Goal: Information Seeking & Learning: Learn about a topic

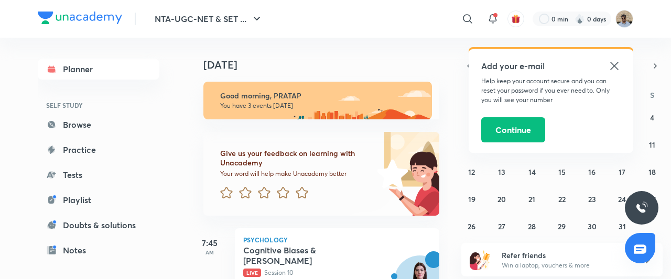
click at [616, 64] on icon at bounding box center [614, 66] width 8 height 8
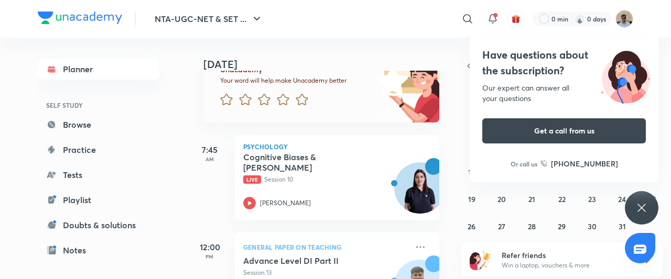
scroll to position [107, 0]
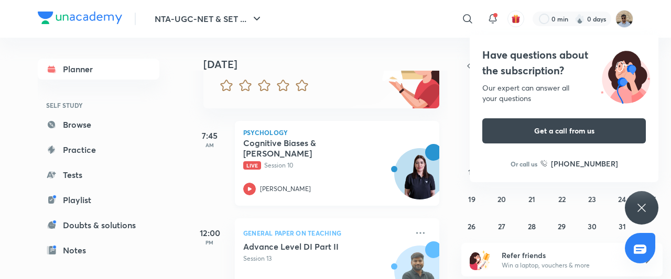
drag, startPoint x: 326, startPoint y: 150, endPoint x: 268, endPoint y: 164, distance: 59.8
click at [268, 164] on div "Cognitive Biases & [PERSON_NAME] Live Session 10 [PERSON_NAME]" at bounding box center [325, 167] width 165 height 58
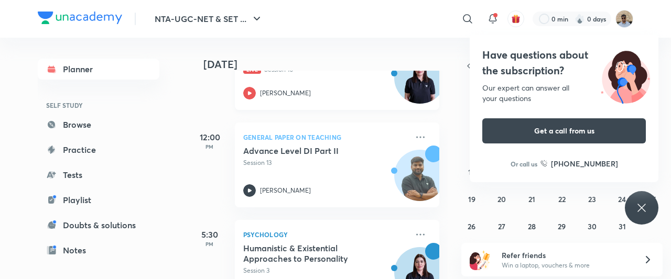
scroll to position [245, 0]
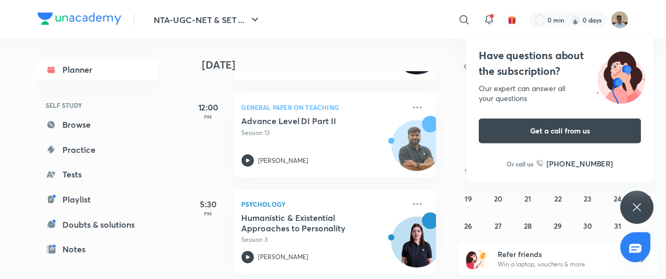
scroll to position [245, 0]
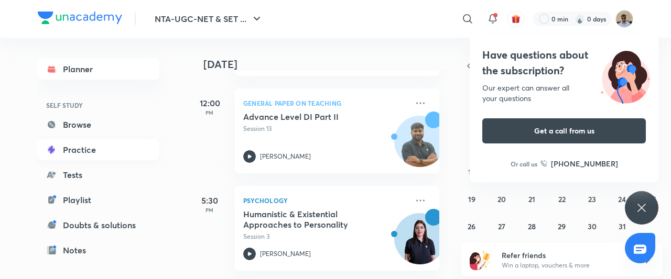
click at [90, 149] on link "Practice" at bounding box center [99, 149] width 122 height 21
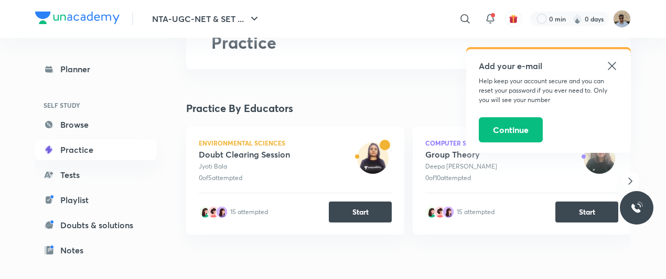
scroll to position [72, 0]
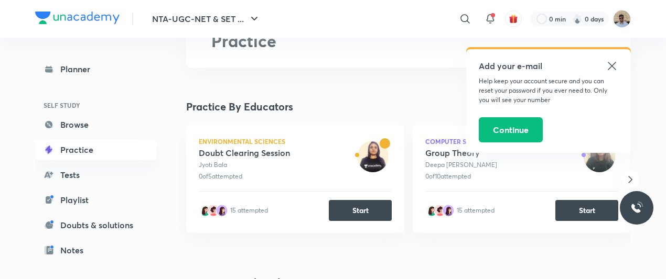
click at [611, 64] on icon at bounding box center [612, 66] width 8 height 8
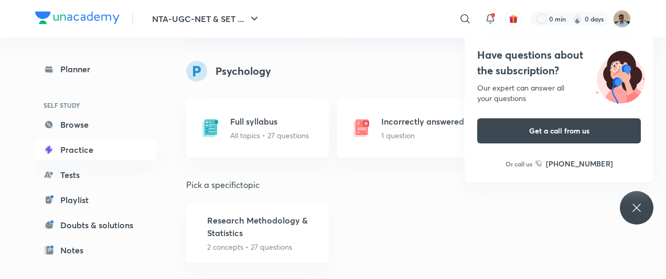
scroll to position [3831, 0]
click at [637, 213] on icon at bounding box center [636, 208] width 13 height 13
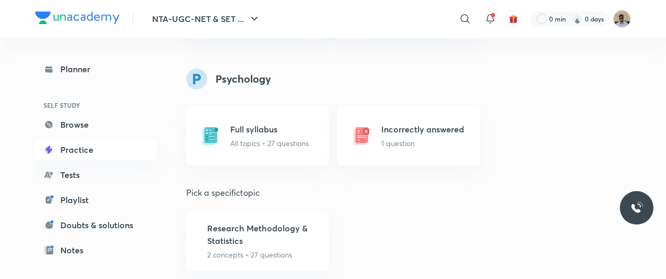
scroll to position [3822, 0]
click at [61, 247] on link "Notes" at bounding box center [96, 250] width 122 height 21
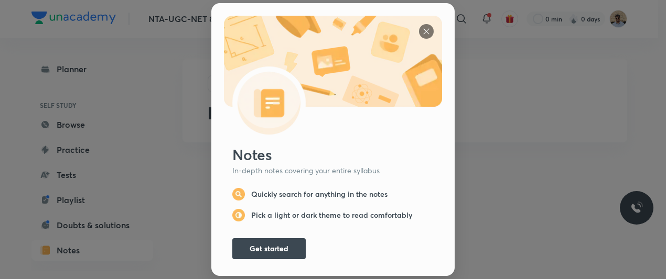
scroll to position [1, 0]
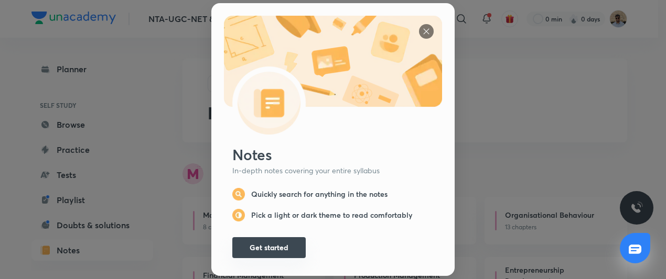
click at [264, 246] on button "Get started" at bounding box center [268, 248] width 73 height 21
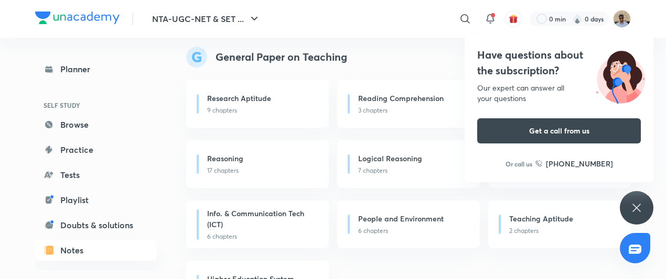
scroll to position [666, 0]
click at [635, 206] on icon at bounding box center [636, 208] width 13 height 13
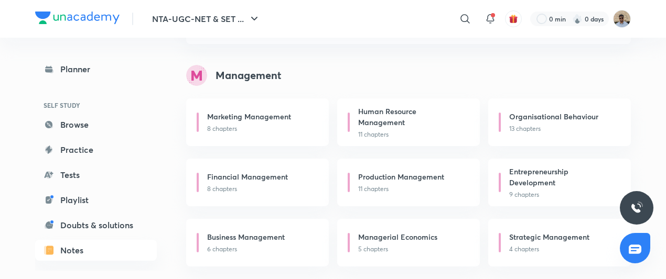
scroll to position [0, 0]
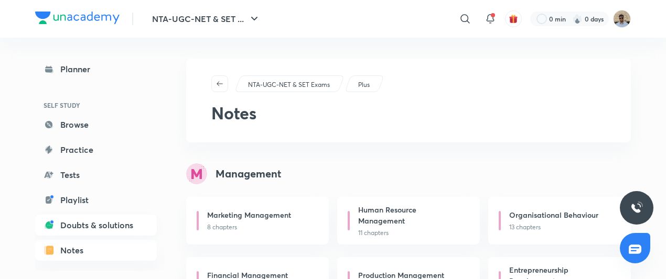
click at [84, 224] on link "Doubts & solutions" at bounding box center [96, 225] width 122 height 21
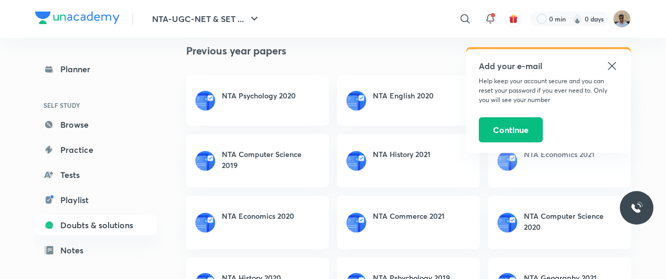
scroll to position [130, 0]
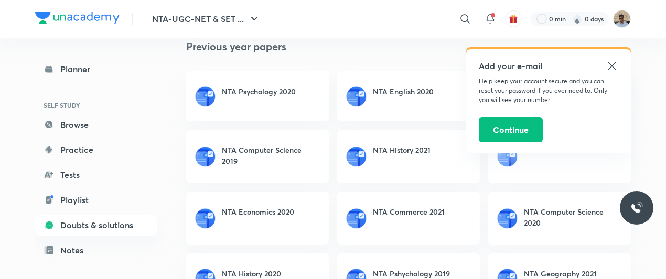
click at [231, 96] on h6 "NTA Psychology 2020" at bounding box center [259, 91] width 74 height 11
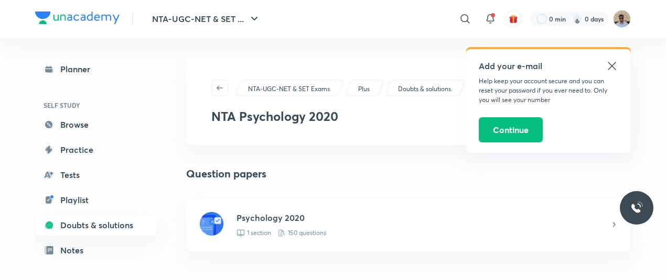
click at [610, 63] on icon at bounding box center [612, 66] width 13 height 13
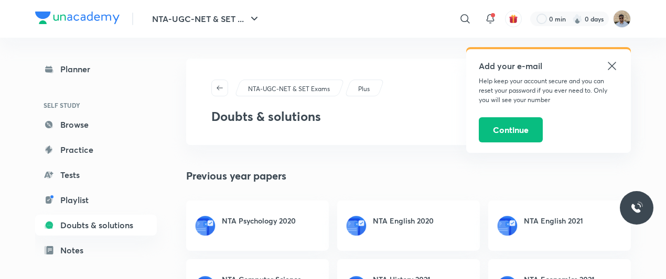
scroll to position [2, 0]
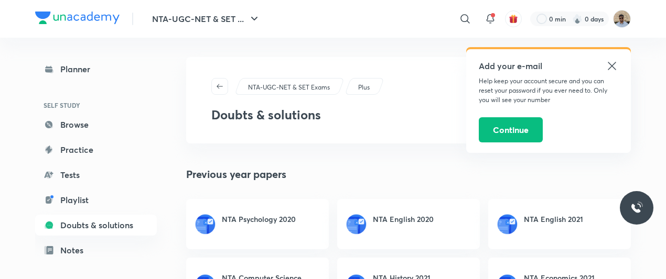
click at [613, 68] on icon at bounding box center [612, 66] width 13 height 13
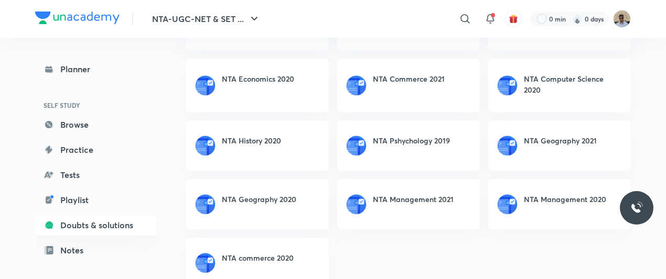
scroll to position [290, 0]
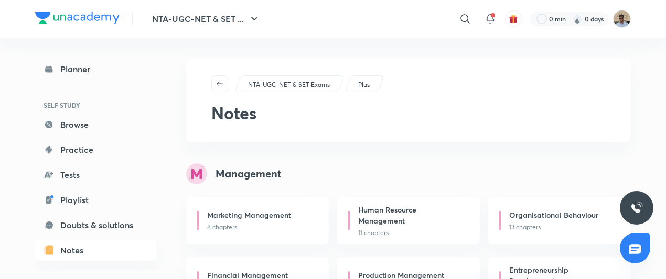
scroll to position [1323, 0]
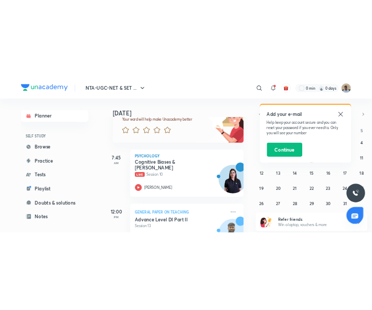
scroll to position [99, 0]
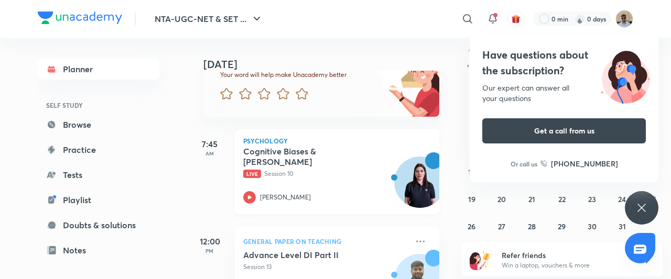
click at [281, 169] on p "Live Session 10" at bounding box center [325, 173] width 165 height 9
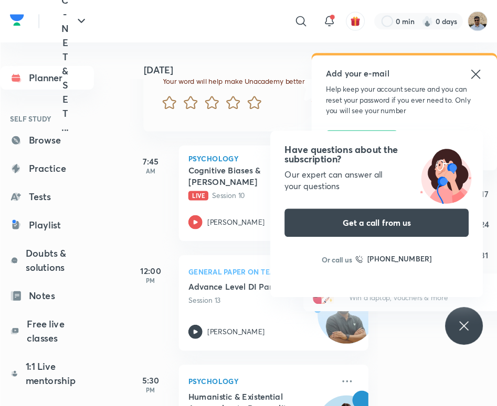
scroll to position [112, 0]
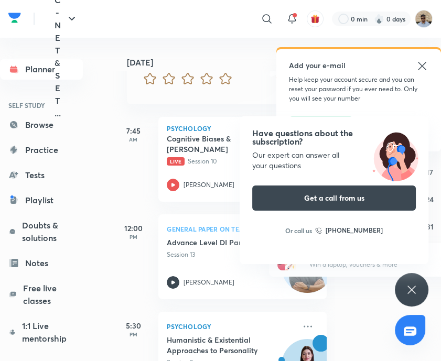
click at [422, 61] on icon at bounding box center [422, 66] width 13 height 13
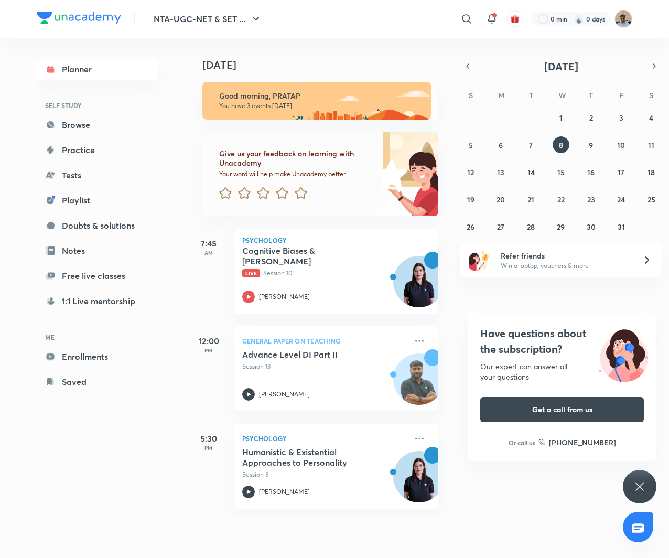
drag, startPoint x: 445, startPoint y: 6, endPoint x: 167, endPoint y: 387, distance: 472.0
click at [167, 279] on div "Planner SELF STUDY Browse Practice Tests Playlist Doubts & solutions Notes Free…" at bounding box center [108, 225] width 143 height 375
